Goal: Obtain resource: Download file/media

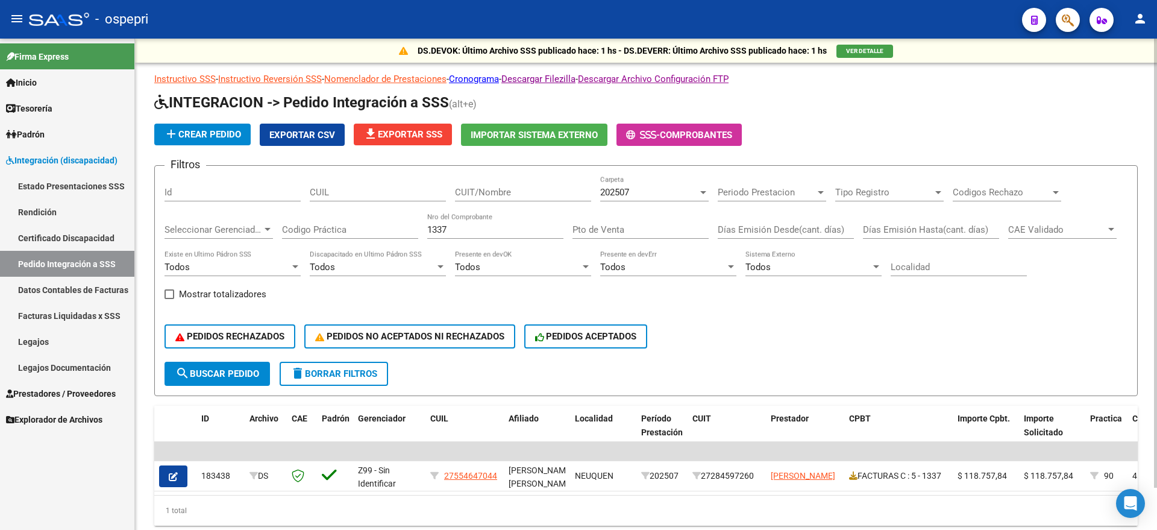
click at [396, 225] on div "Filtros Id CUIL CUIT/Nombre 202507 Carpeta Periodo Prestacion Periodo Prestacio…" at bounding box center [645, 268] width 963 height 186
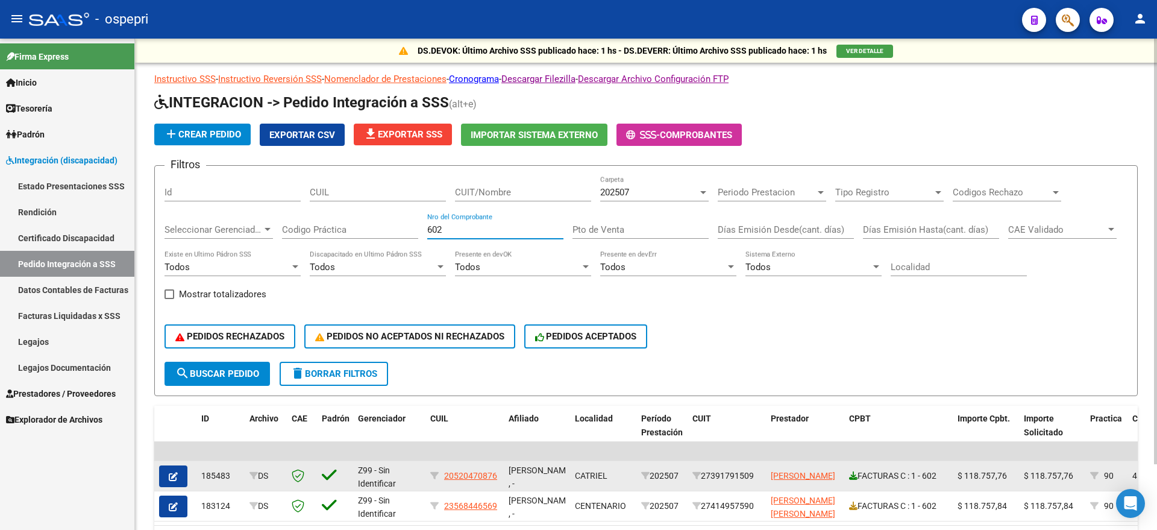
click at [850, 476] on icon at bounding box center [853, 475] width 8 height 8
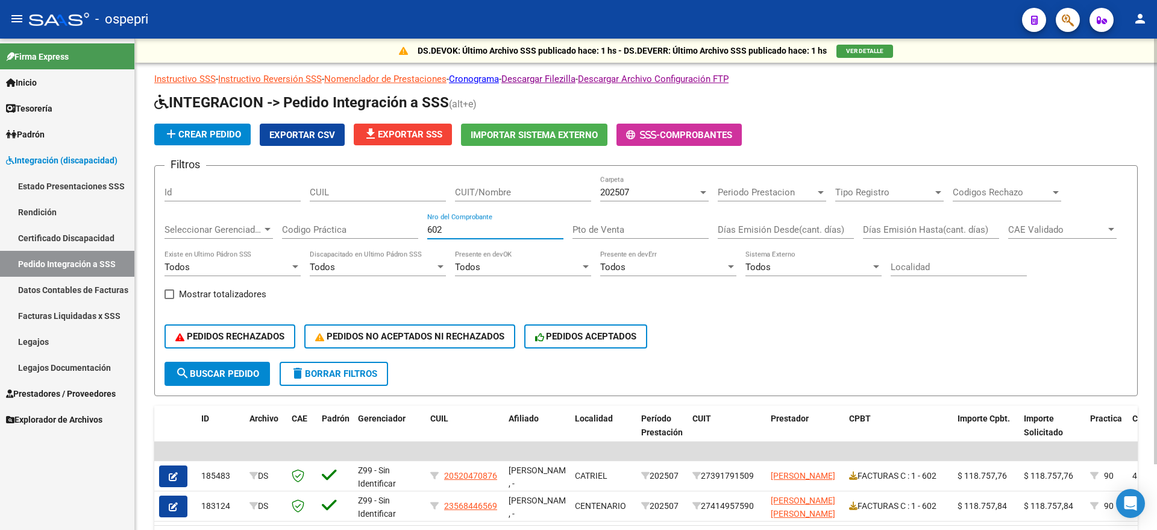
click at [387, 245] on div "Filtros Id CUIL CUIT/Nombre 202507 Carpeta Periodo Prestacion Periodo Prestacio…" at bounding box center [645, 268] width 963 height 186
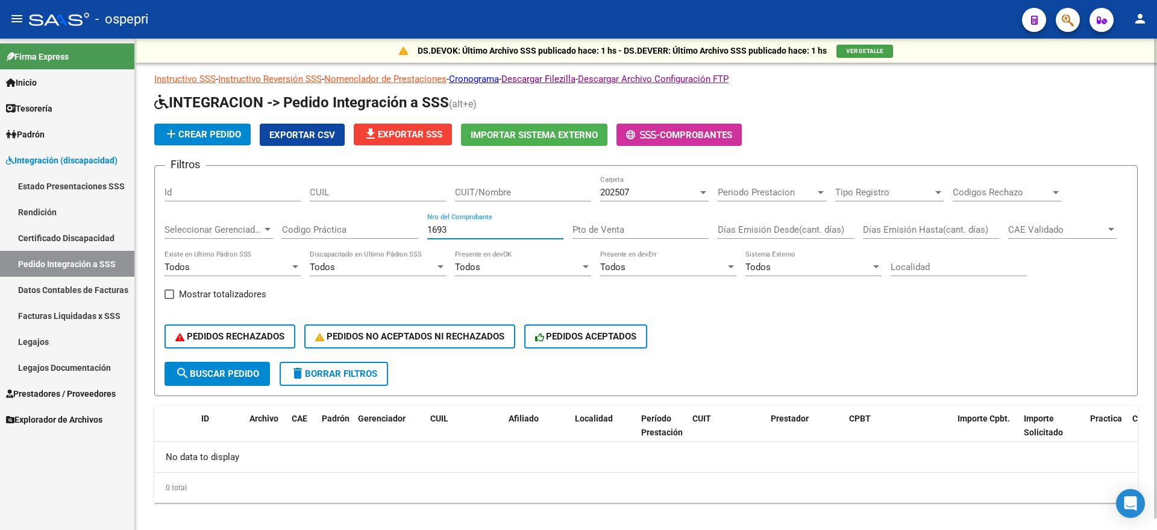
scroll to position [11, 0]
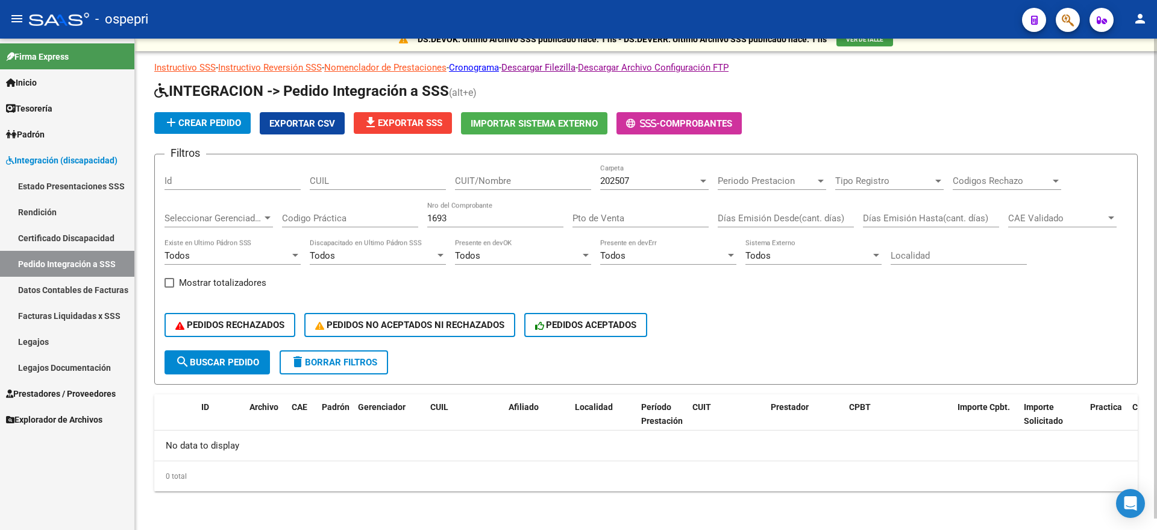
click at [443, 239] on div "Todos Discapacitado en Ultimo Pádron SSS" at bounding box center [378, 252] width 136 height 26
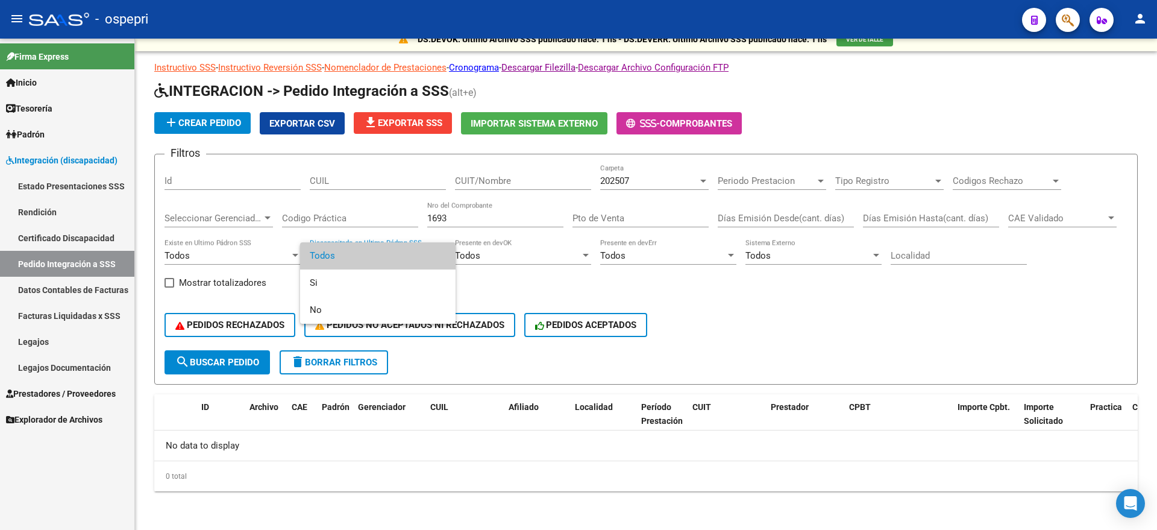
click at [651, 183] on div at bounding box center [578, 265] width 1157 height 530
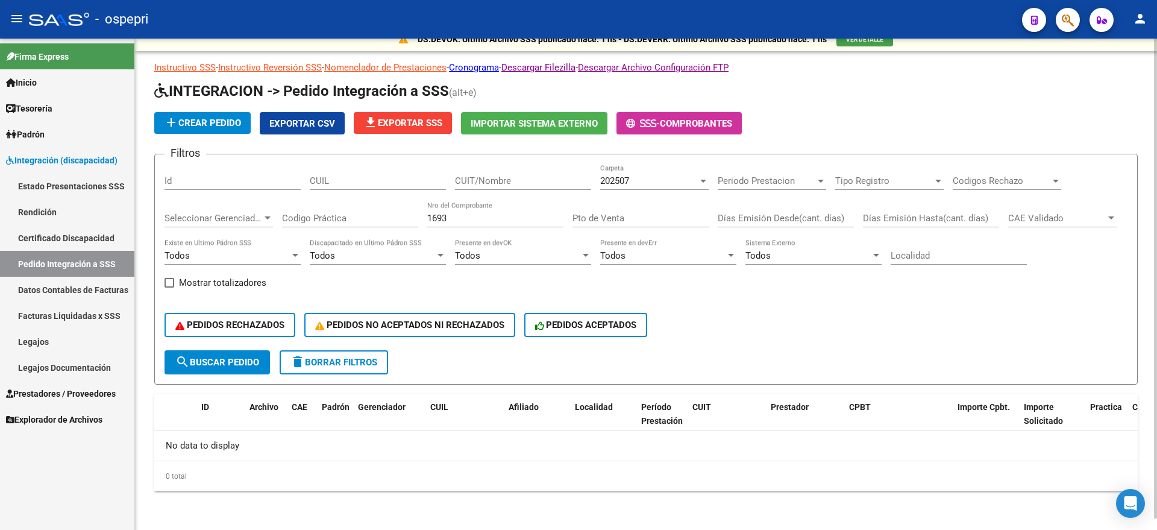
click at [592, 179] on div "Filtros Id CUIL CUIT/Nombre 202507 Carpeta Periodo Prestacion Periodo Prestacio…" at bounding box center [645, 257] width 963 height 186
click at [627, 179] on span "202507" at bounding box center [614, 180] width 29 height 11
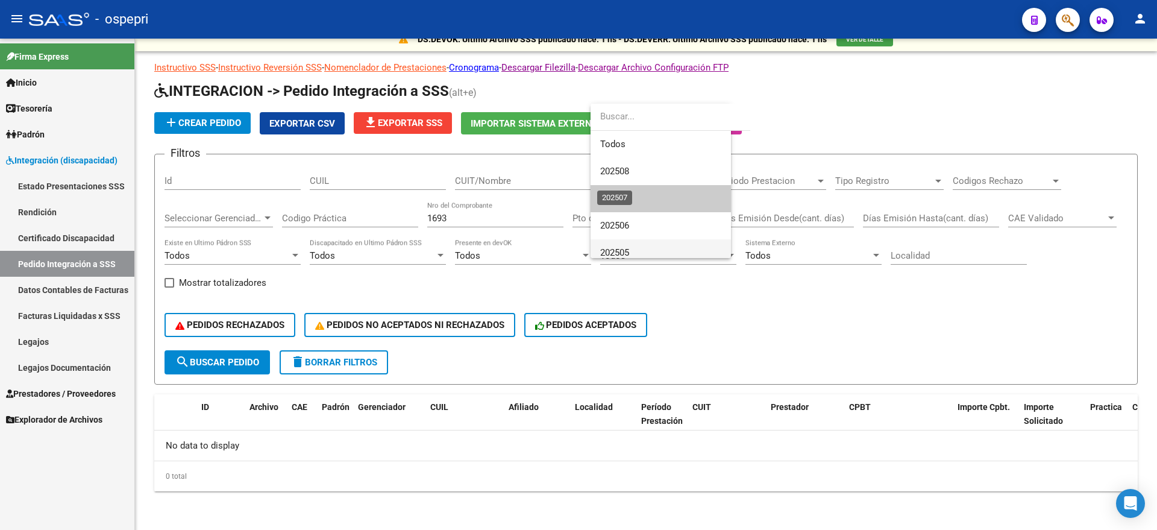
scroll to position [18, 0]
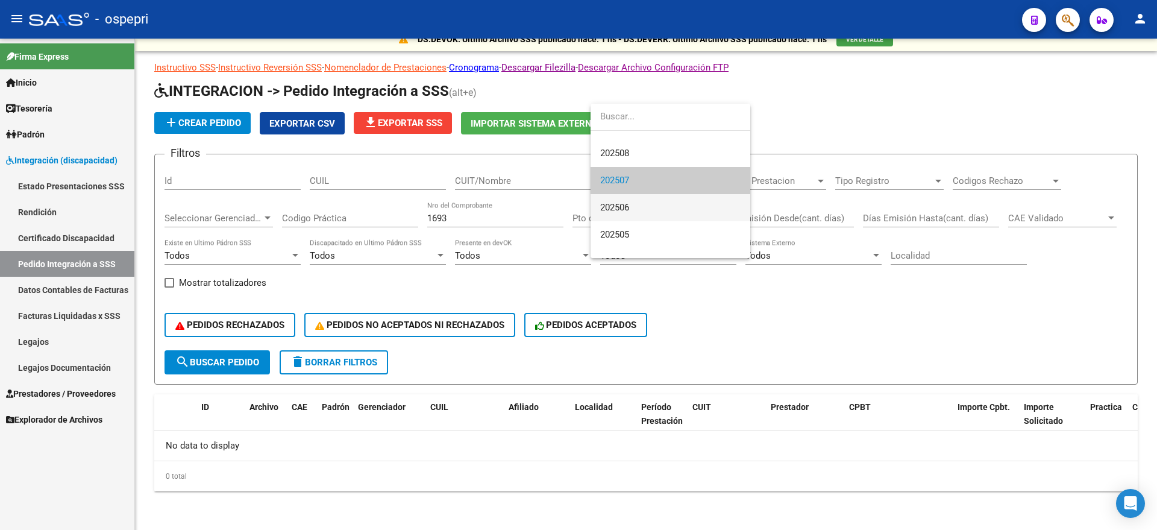
click at [638, 214] on span "202506" at bounding box center [670, 207] width 140 height 27
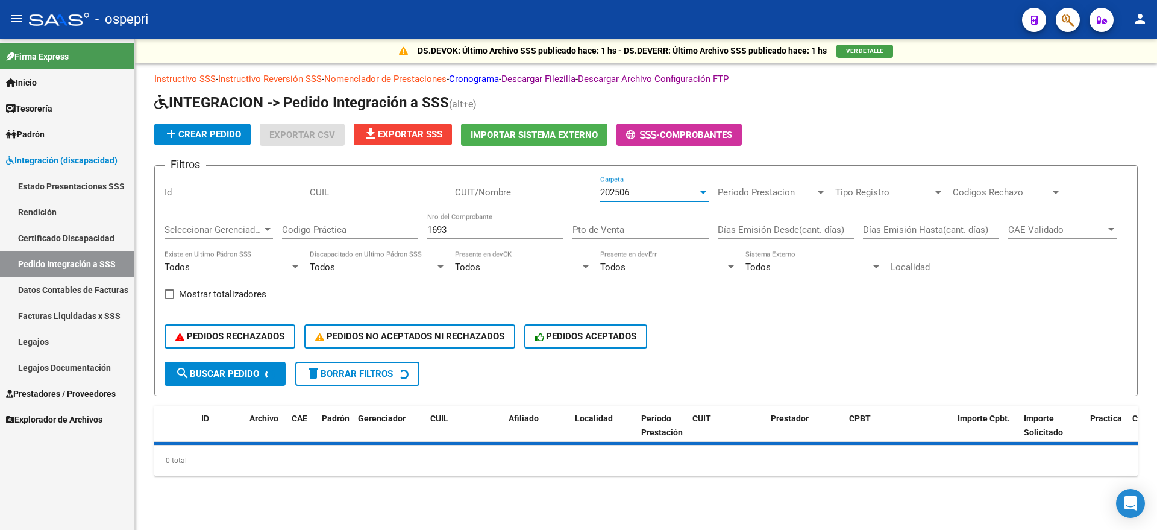
scroll to position [0, 0]
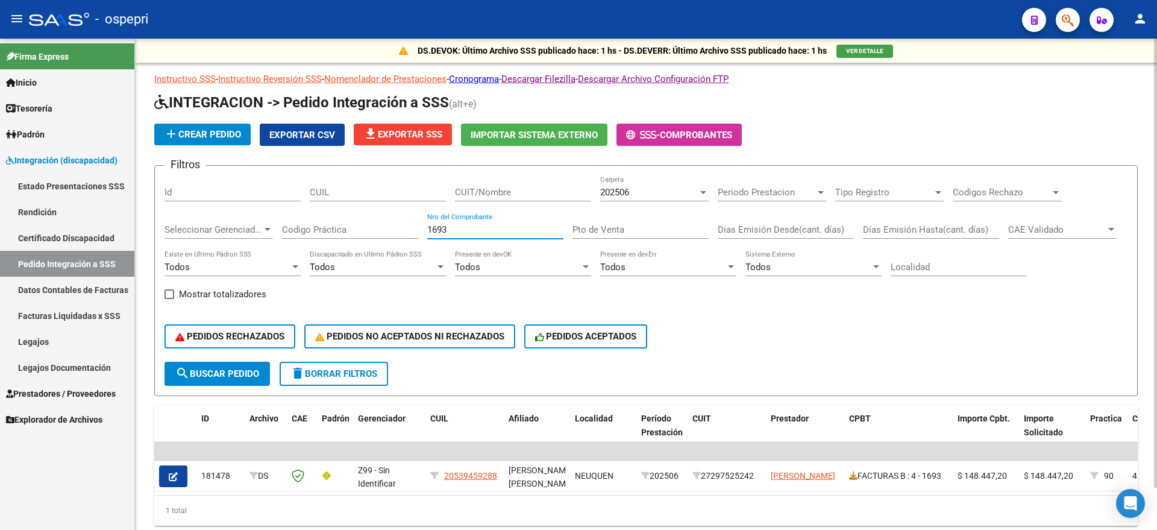
drag, startPoint x: 438, startPoint y: 228, endPoint x: 479, endPoint y: 231, distance: 41.0
click at [475, 230] on input "1693" at bounding box center [495, 229] width 136 height 11
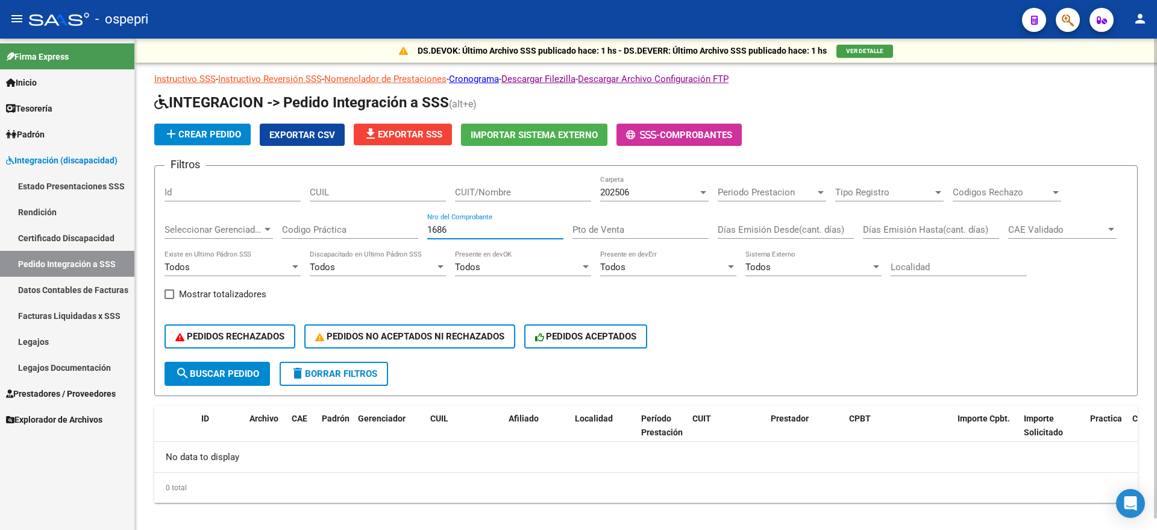
type input "1686"
click at [648, 190] on div "202506" at bounding box center [649, 192] width 98 height 11
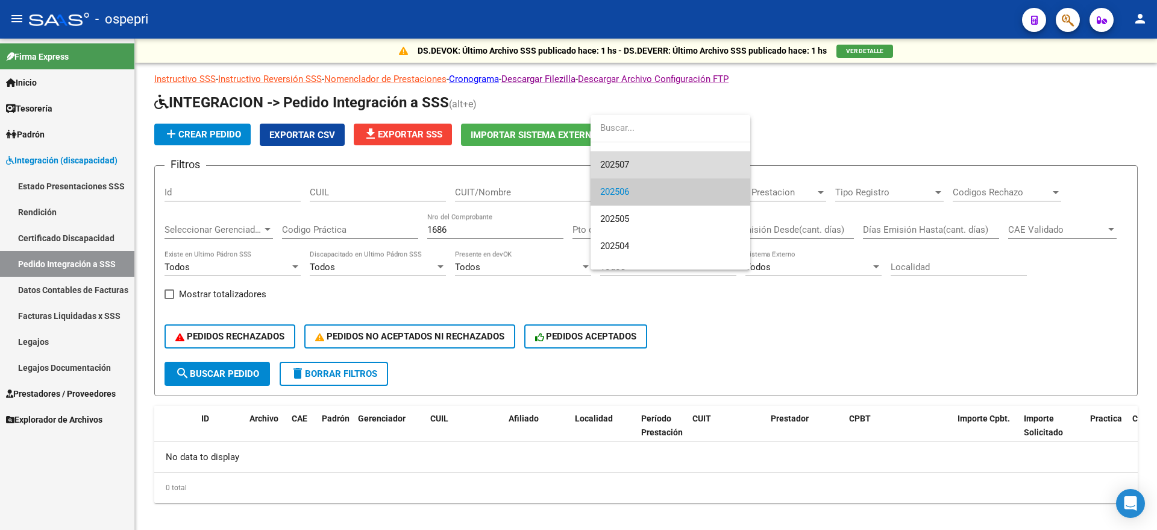
click at [637, 158] on span "202507" at bounding box center [670, 164] width 140 height 27
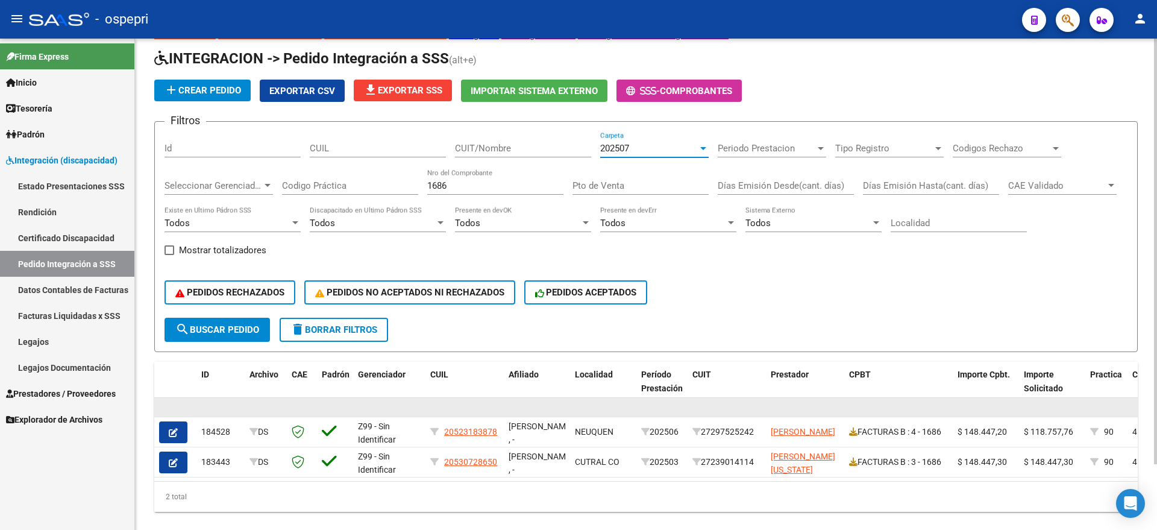
scroll to position [75, 0]
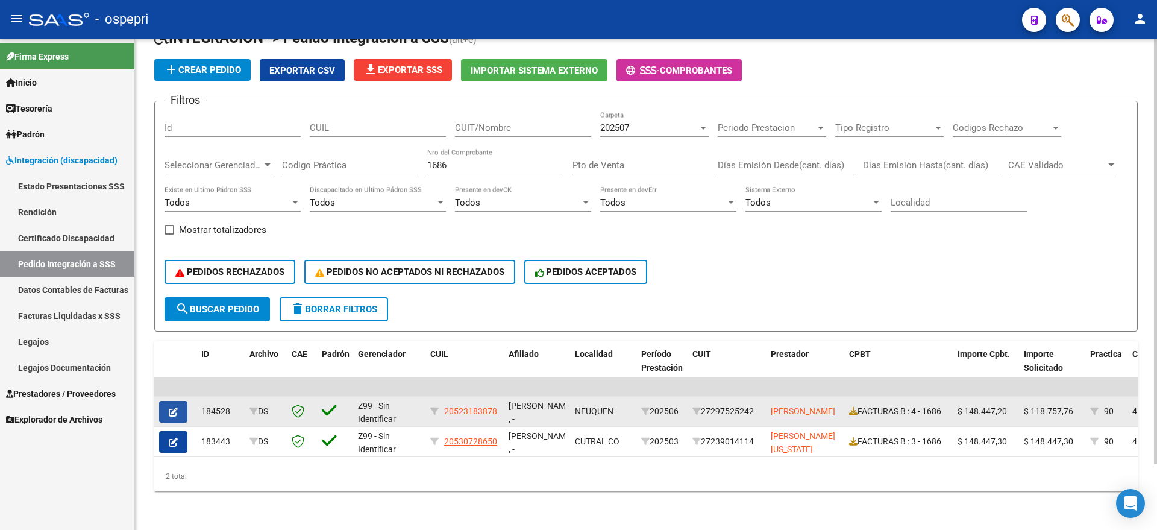
click at [183, 401] on button "button" at bounding box center [173, 412] width 28 height 22
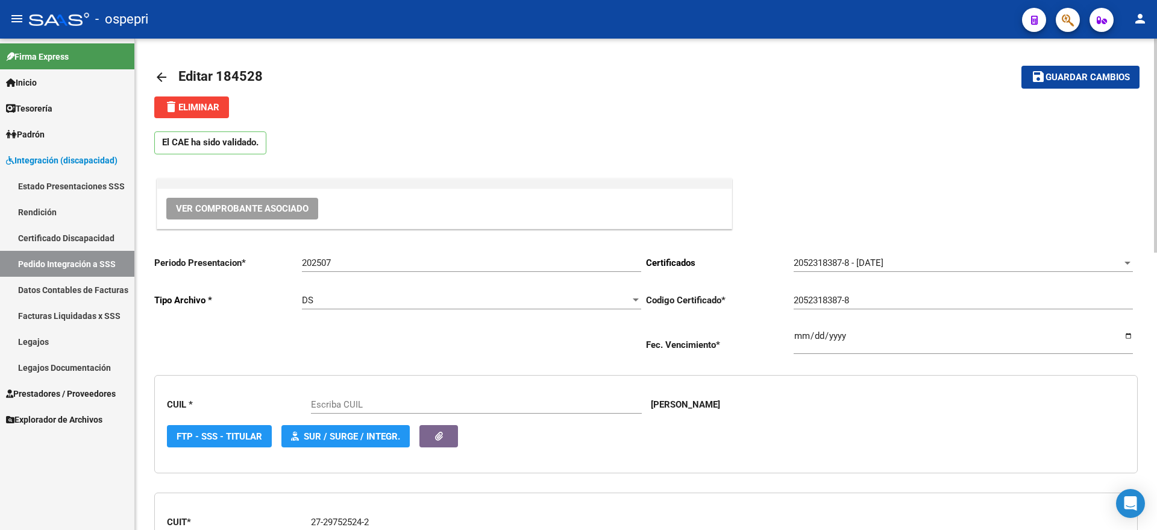
scroll to position [75, 0]
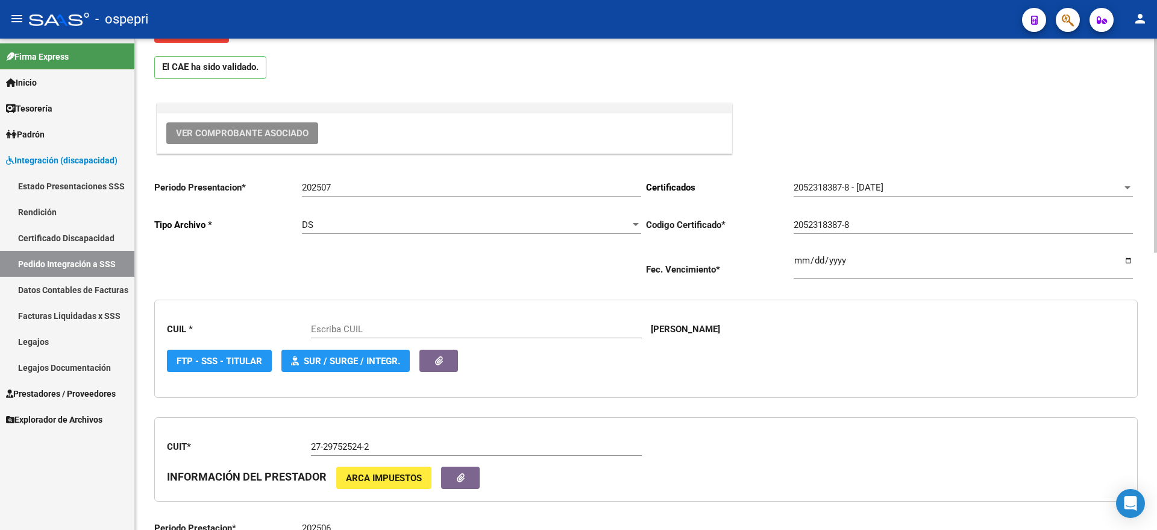
click at [236, 140] on button "Ver Comprobante Asociado" at bounding box center [242, 133] width 152 height 22
type input "20523183878"
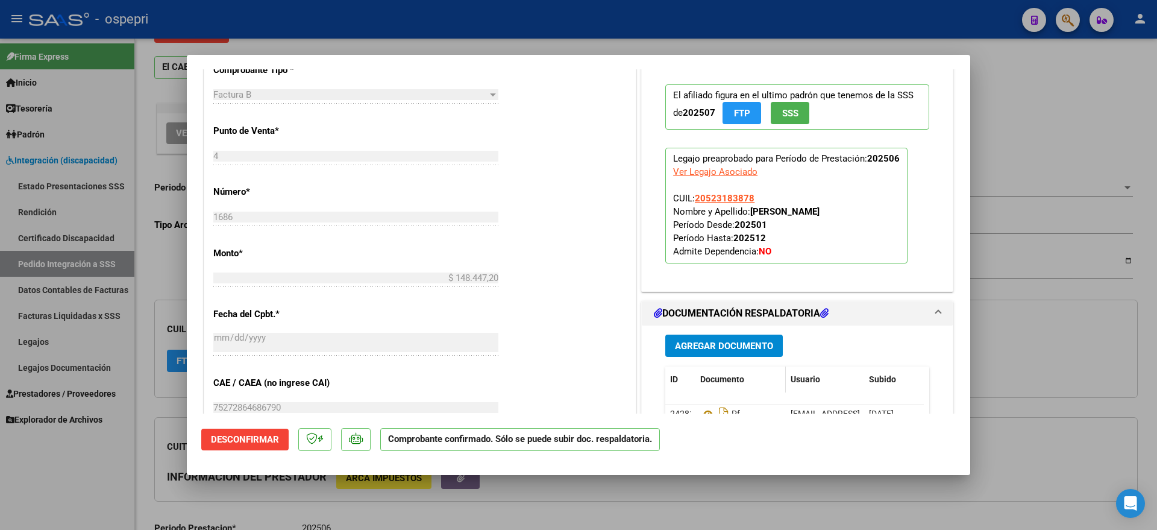
scroll to position [678, 0]
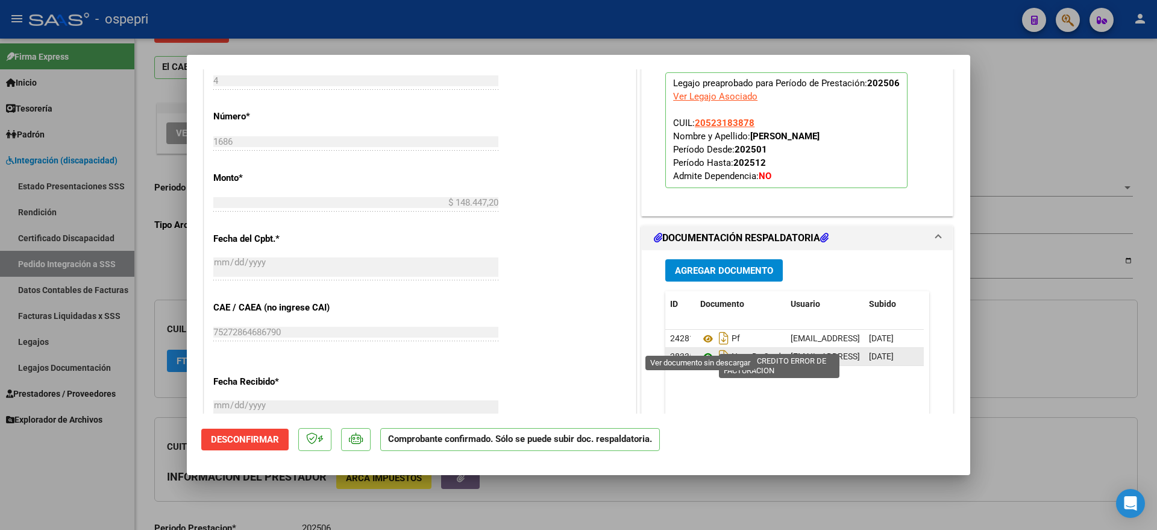
click at [700, 349] on icon at bounding box center [708, 356] width 16 height 14
